Goal: Task Accomplishment & Management: Complete application form

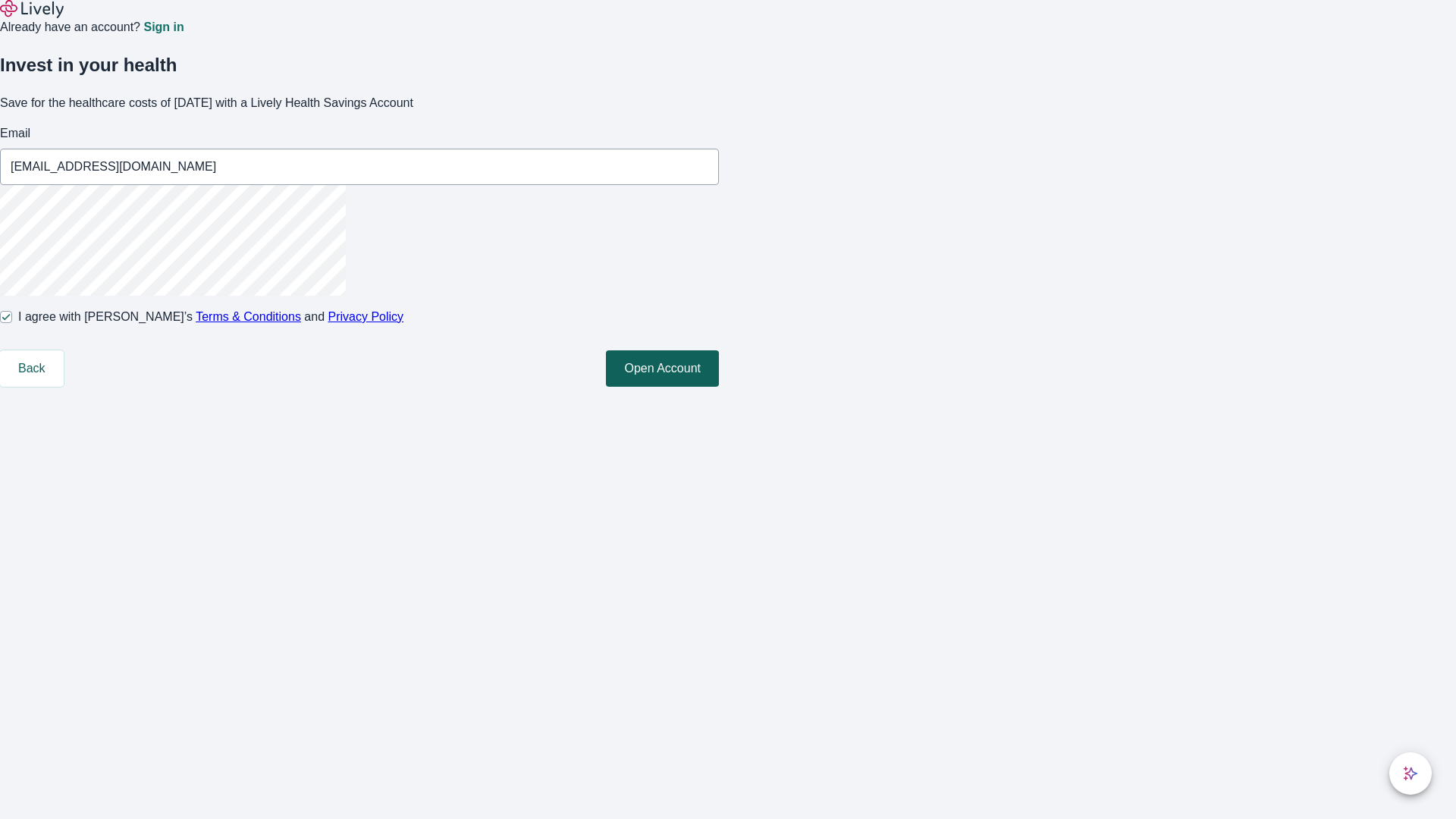
click at [719, 386] on button "Open Account" at bounding box center [662, 368] width 113 height 36
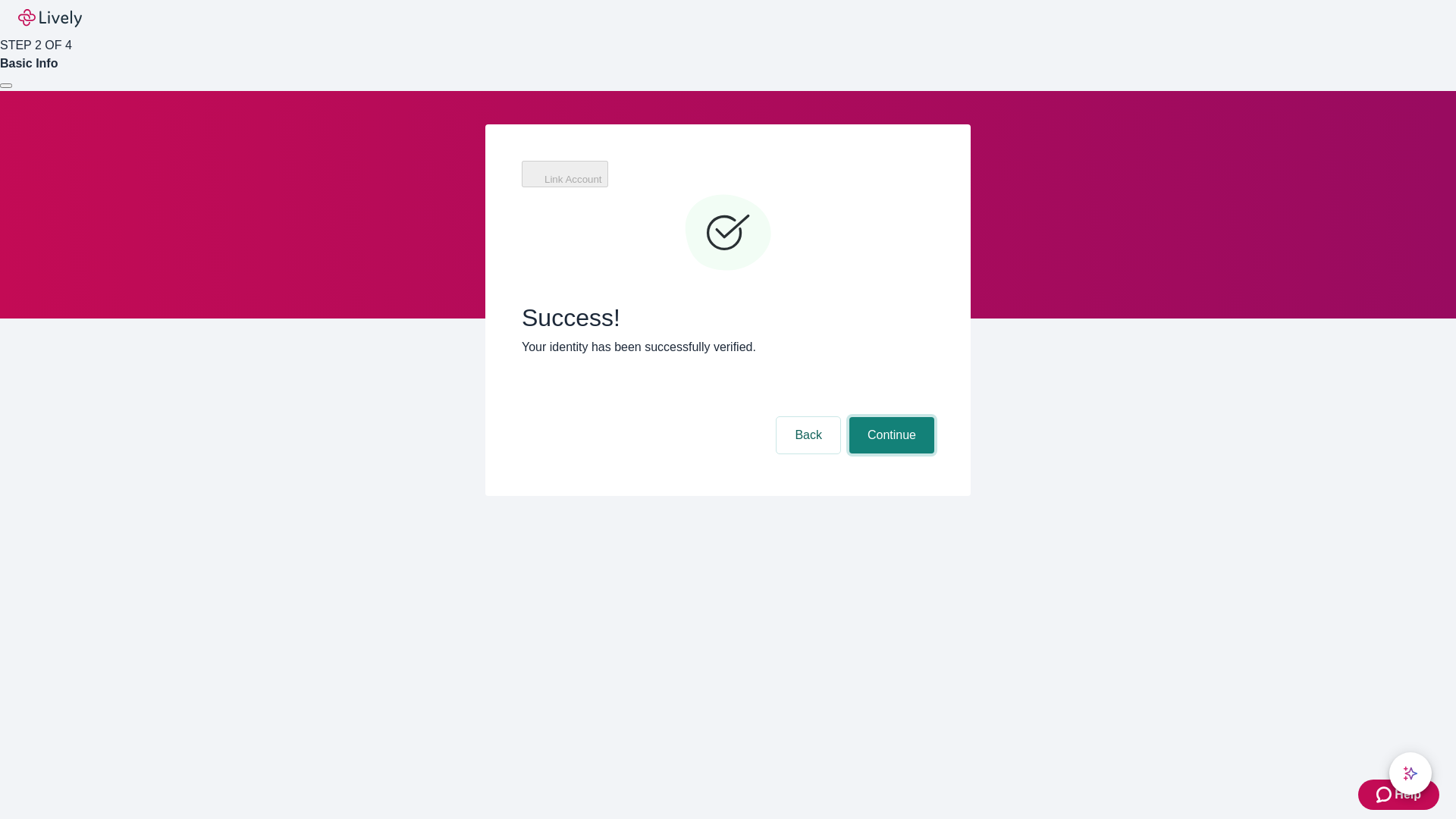
click at [889, 417] on button "Continue" at bounding box center [892, 435] width 85 height 36
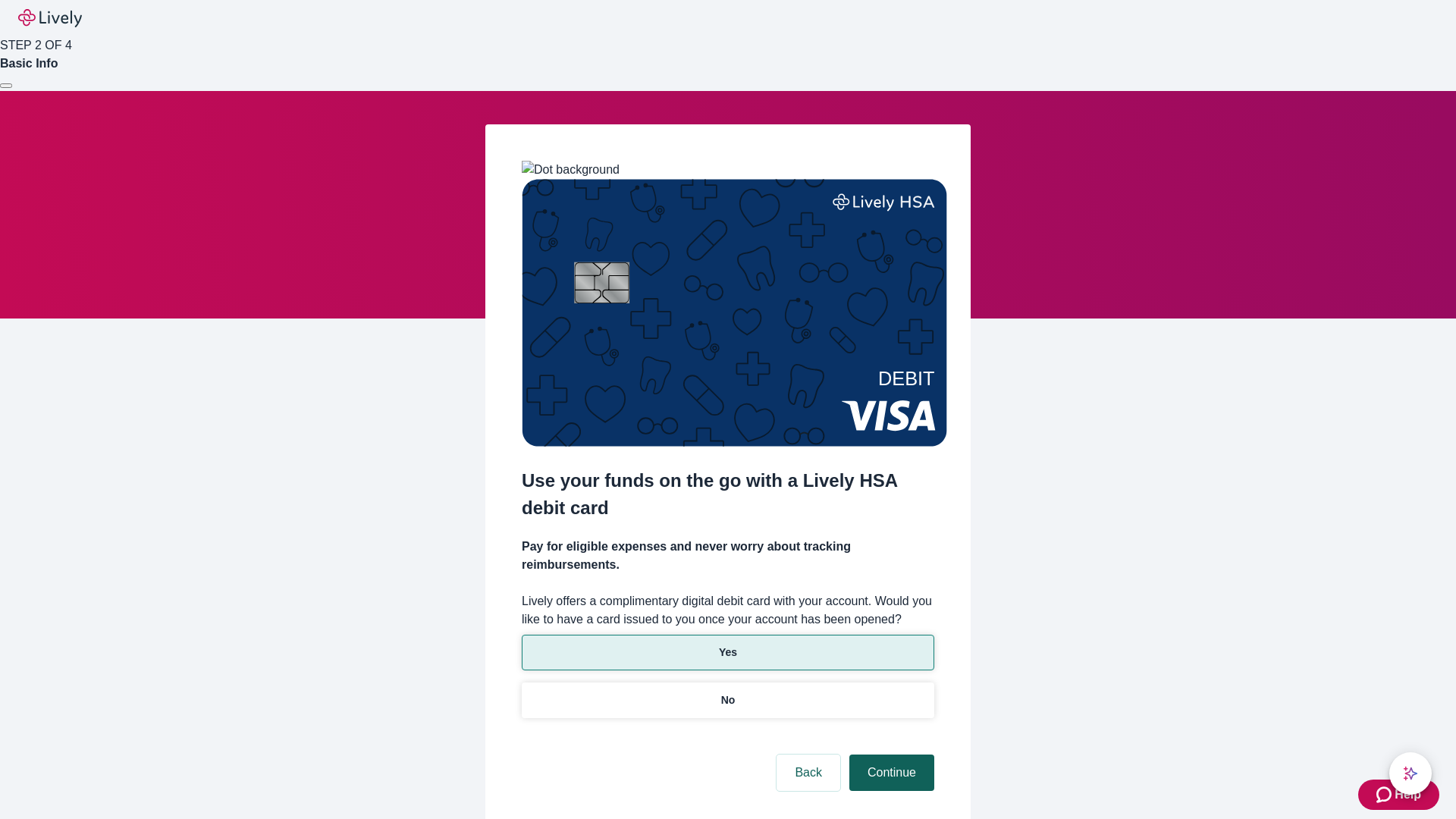
click at [727, 692] on p "No" at bounding box center [728, 700] width 15 height 16
click at [889, 754] on button "Continue" at bounding box center [892, 772] width 85 height 36
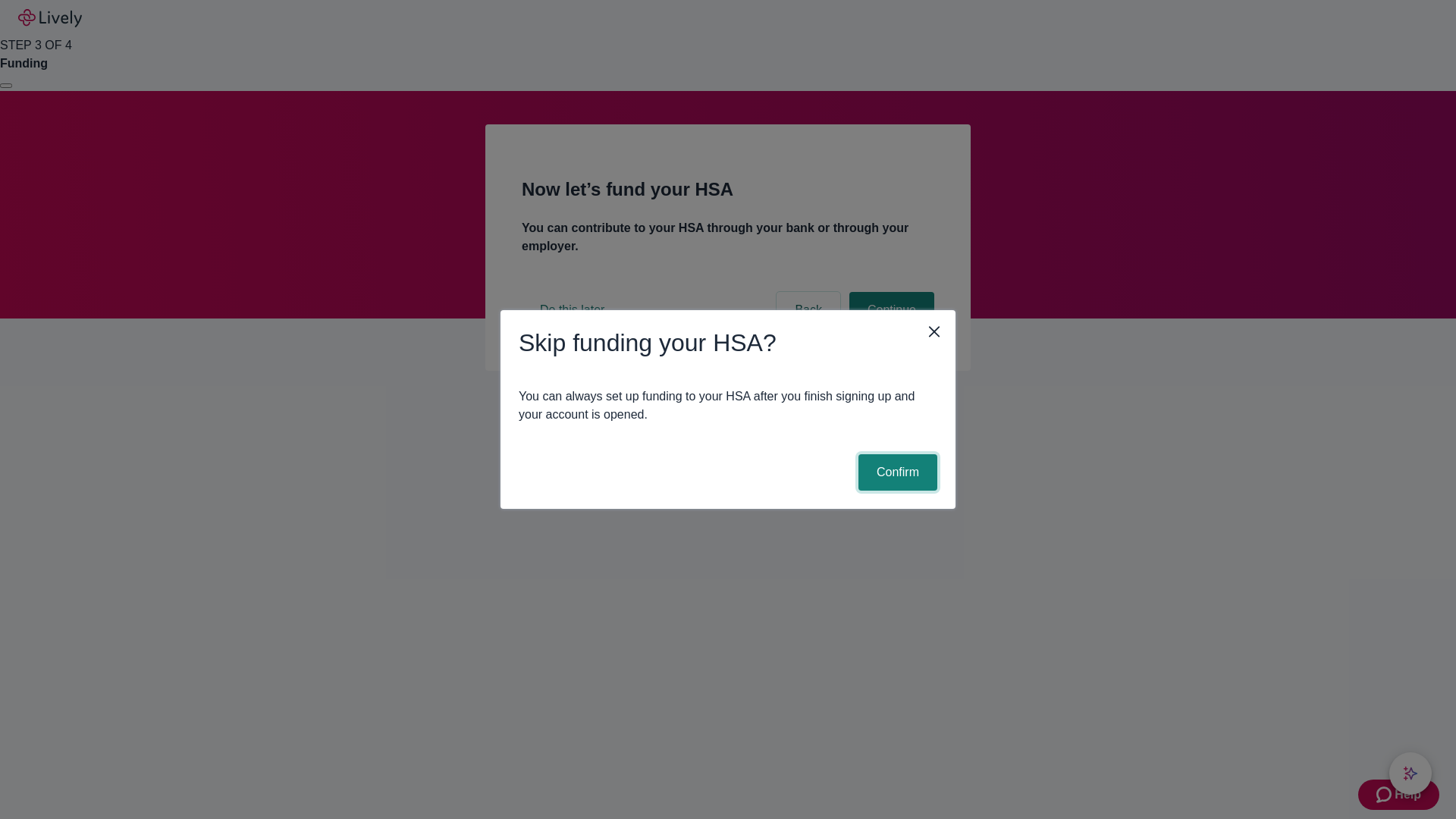
click at [895, 472] on button "Confirm" at bounding box center [898, 472] width 79 height 36
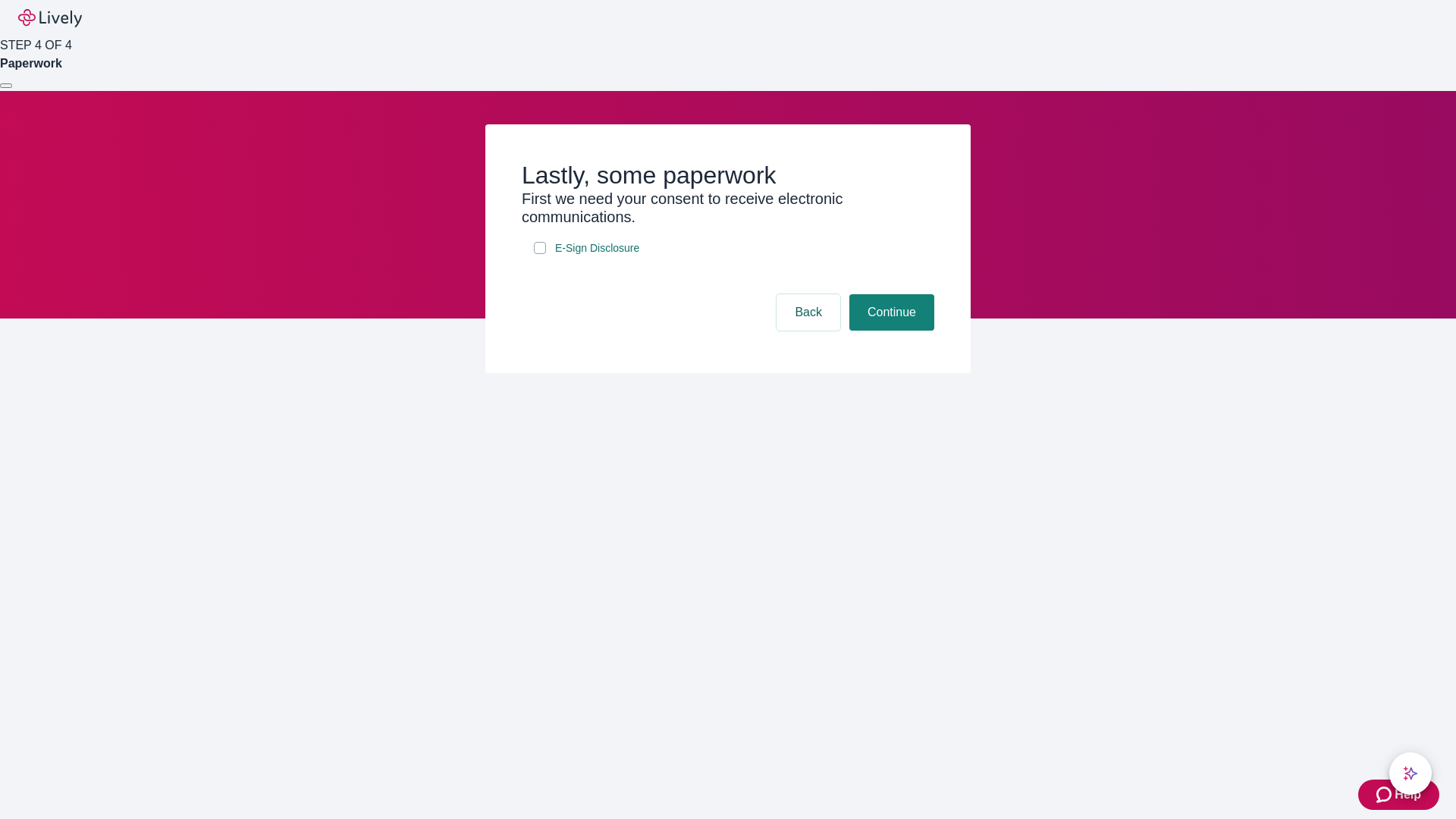
click at [540, 254] on input "E-Sign Disclosure" at bounding box center [540, 248] width 12 height 12
checkbox input "true"
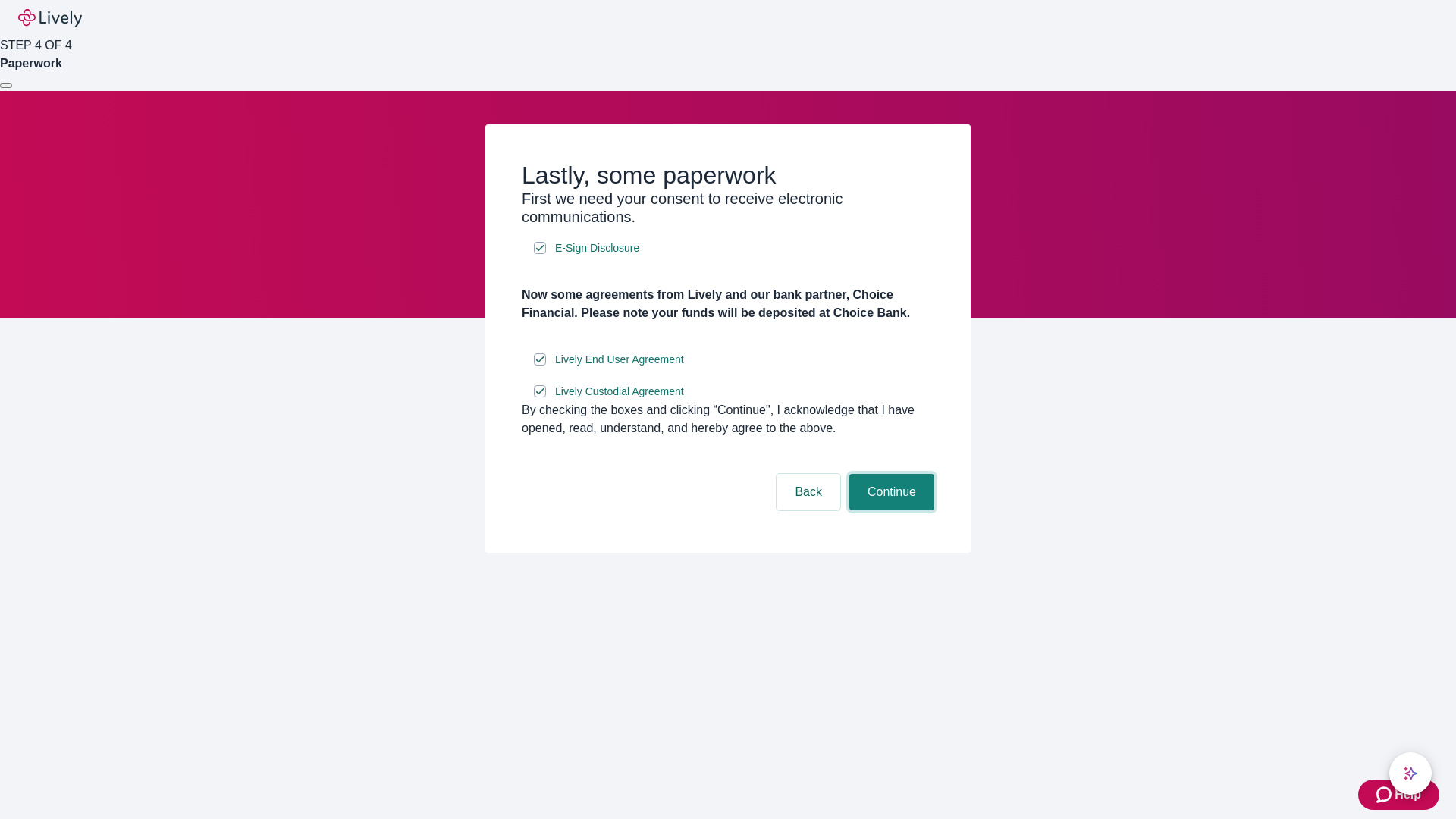
click at [889, 510] on button "Continue" at bounding box center [892, 492] width 85 height 36
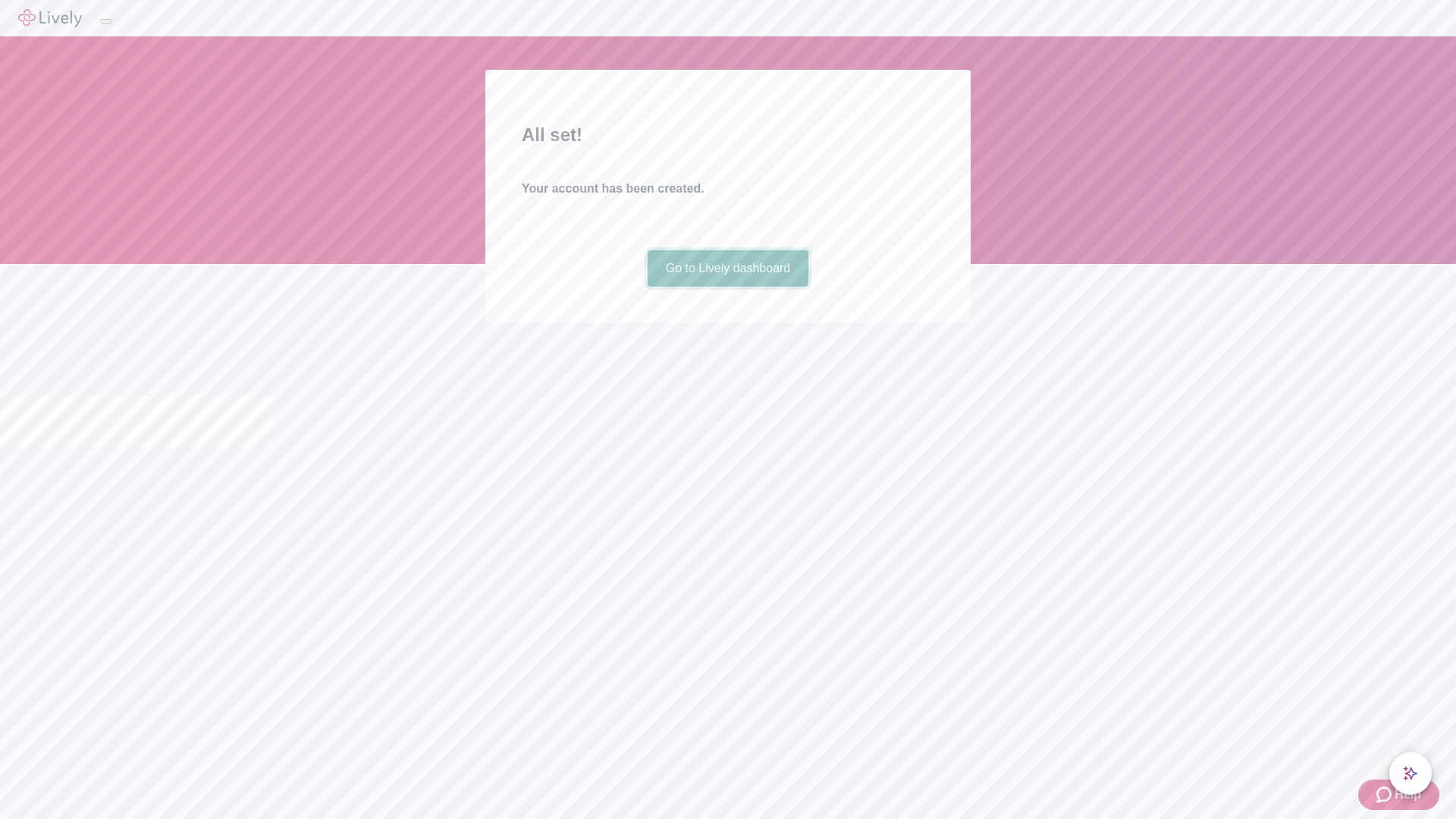
click at [727, 287] on link "Go to Lively dashboard" at bounding box center [728, 268] width 161 height 36
